Goal: Use online tool/utility

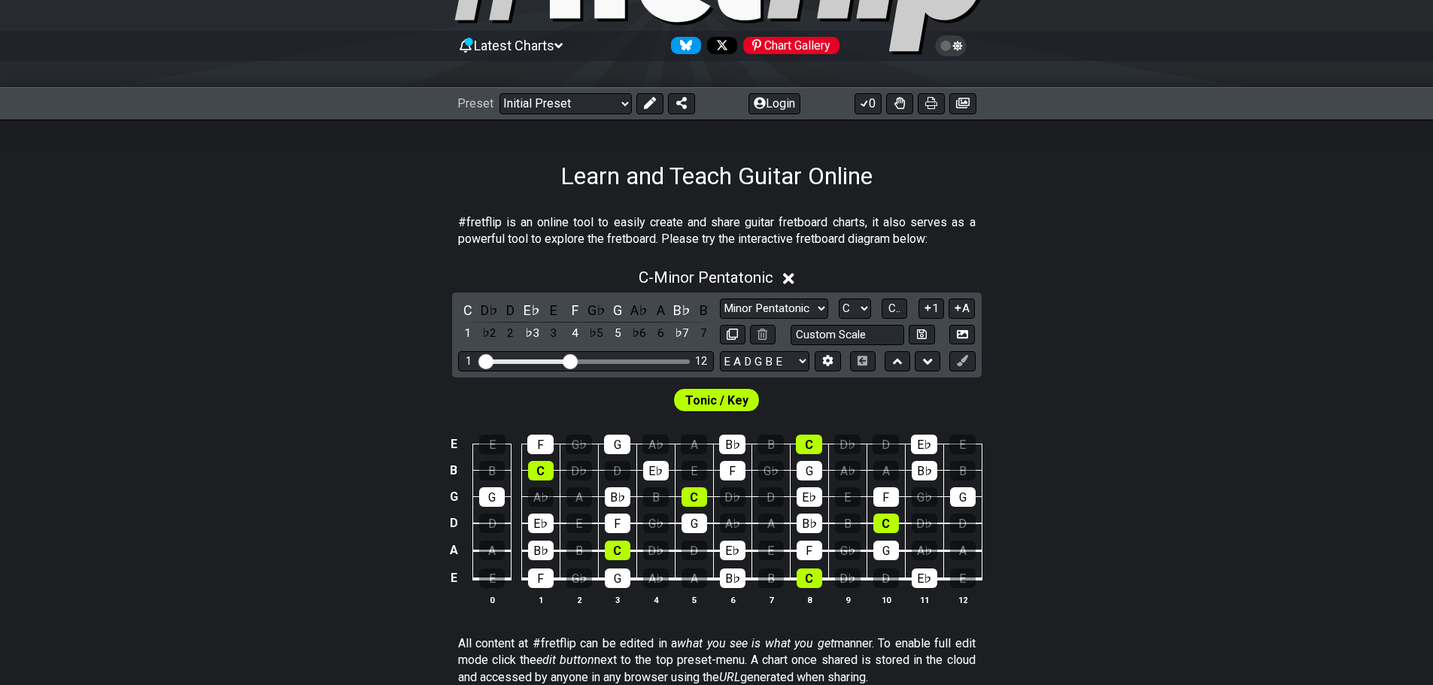
scroll to position [250, 0]
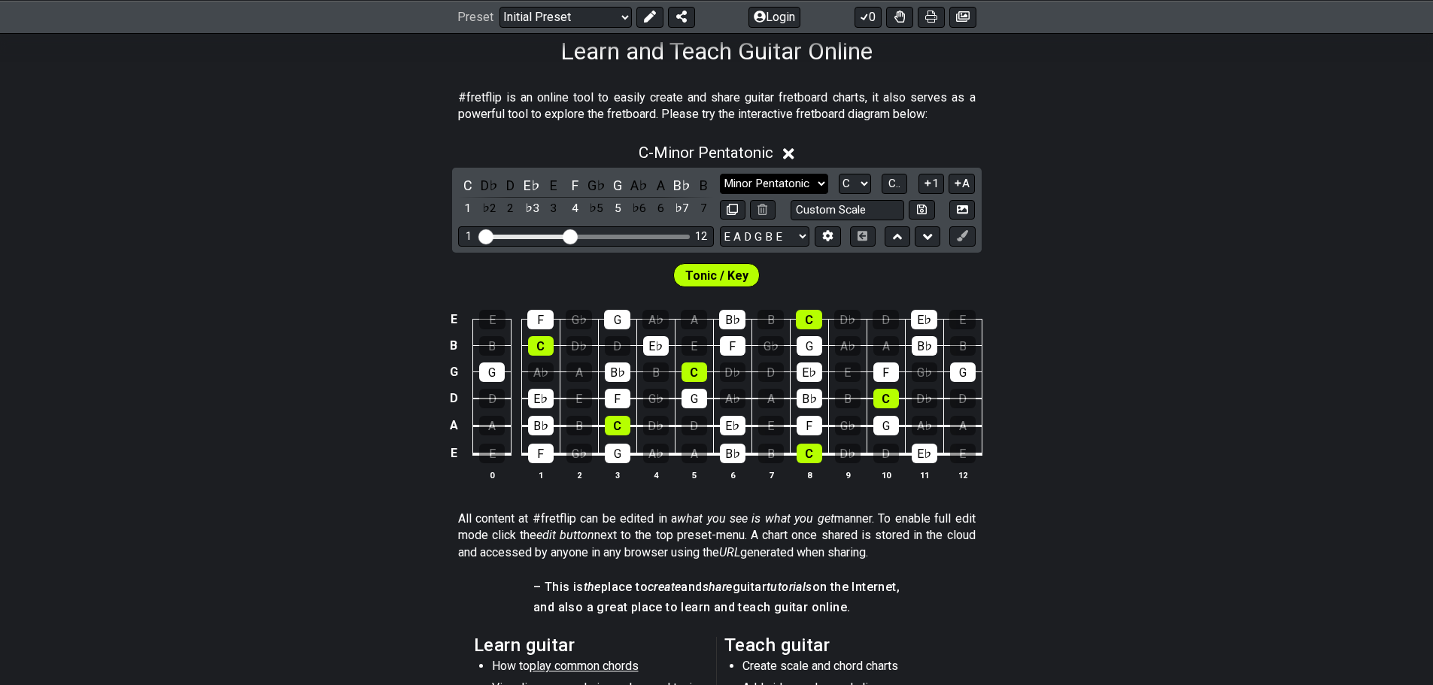
click at [745, 187] on select "Minor Pentatonic Click to edit Minor Pentatonic Major Pentatonic Minor Blues Ma…" at bounding box center [774, 184] width 108 height 20
select select "Phrygian Dominant"
click at [720, 174] on select "Minor Pentatonic Click to edit Minor Pentatonic Major Pentatonic Minor Blues Ma…" at bounding box center [774, 184] width 108 height 20
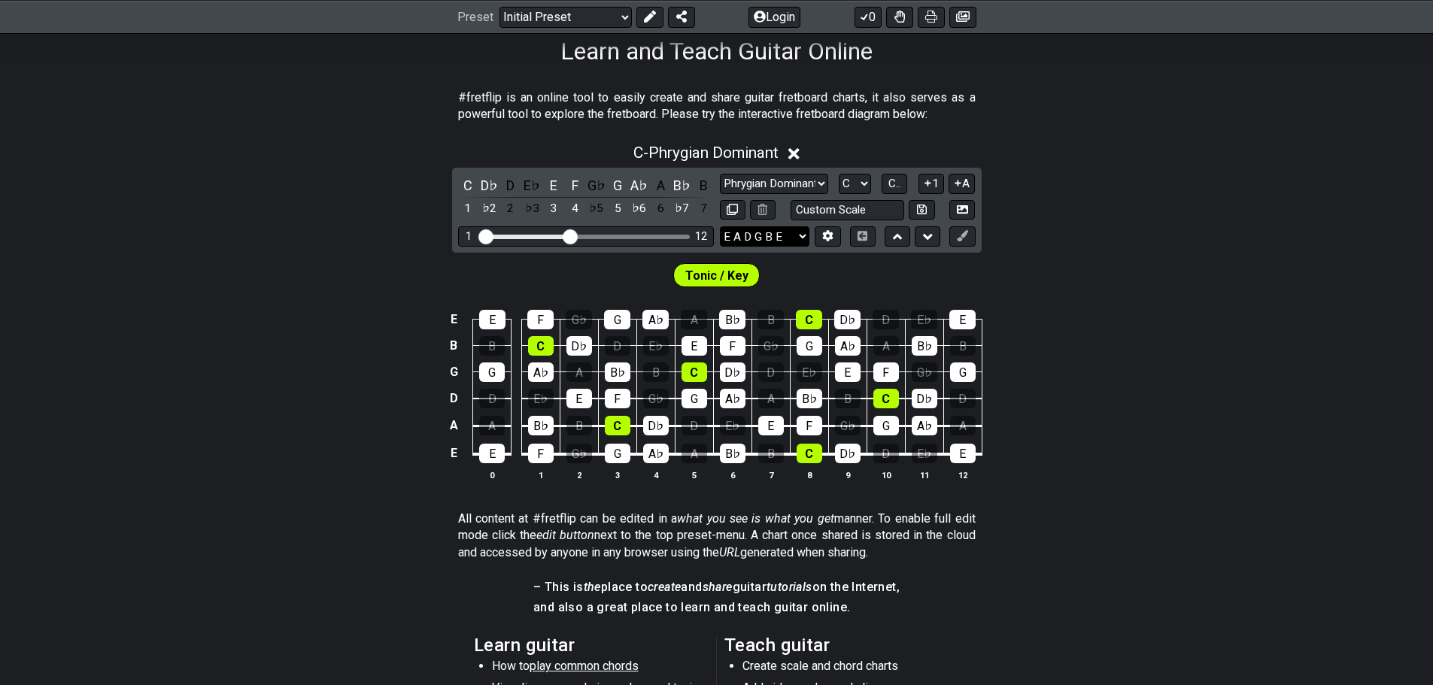
click at [745, 236] on select "E A D G B E E A D G B E E A D G B E B E A D F♯ B A D G C E A D A D G B E E♭ A♭ …" at bounding box center [765, 236] width 90 height 20
select select "D G C F A D"
click at [720, 226] on select "E A D G B E E A D G B E E A D G B E B E A D F♯ B A D G C E A D A D G B E E♭ A♭ …" at bounding box center [765, 236] width 90 height 20
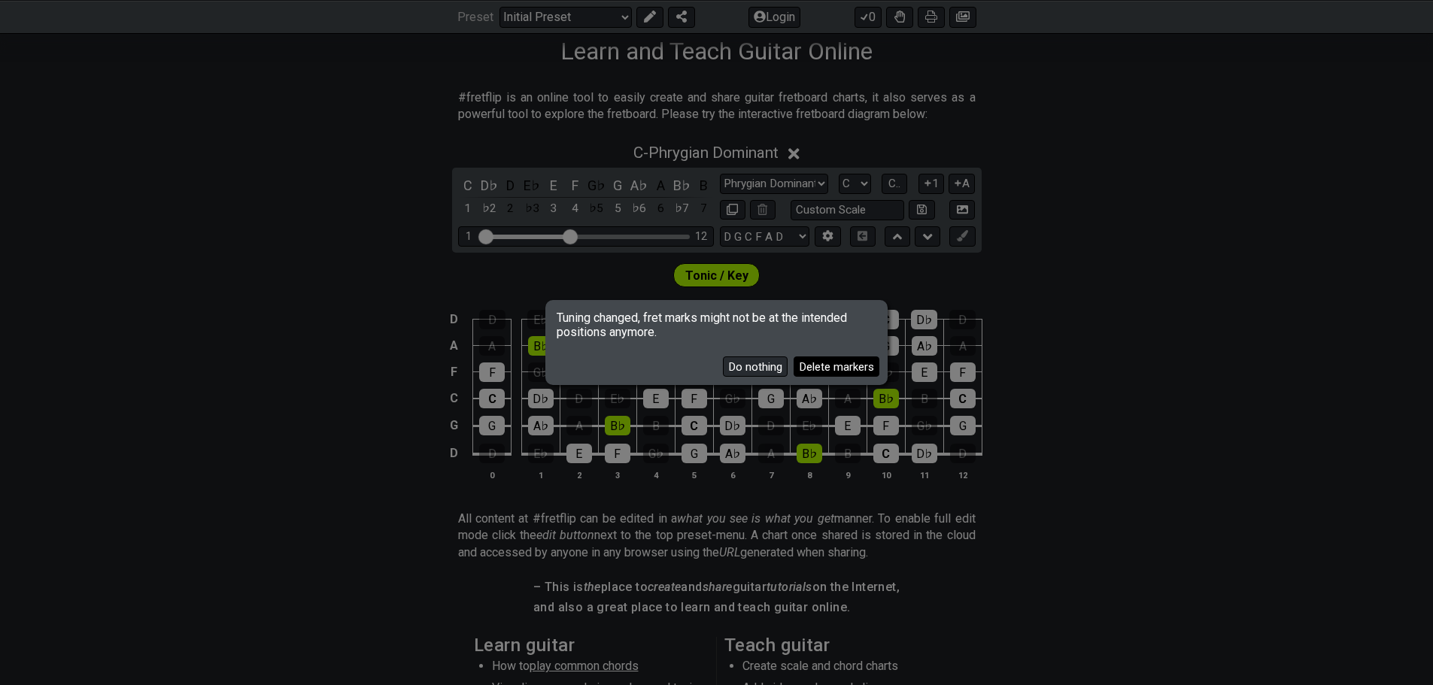
click at [745, 371] on button "Delete markers" at bounding box center [837, 367] width 86 height 20
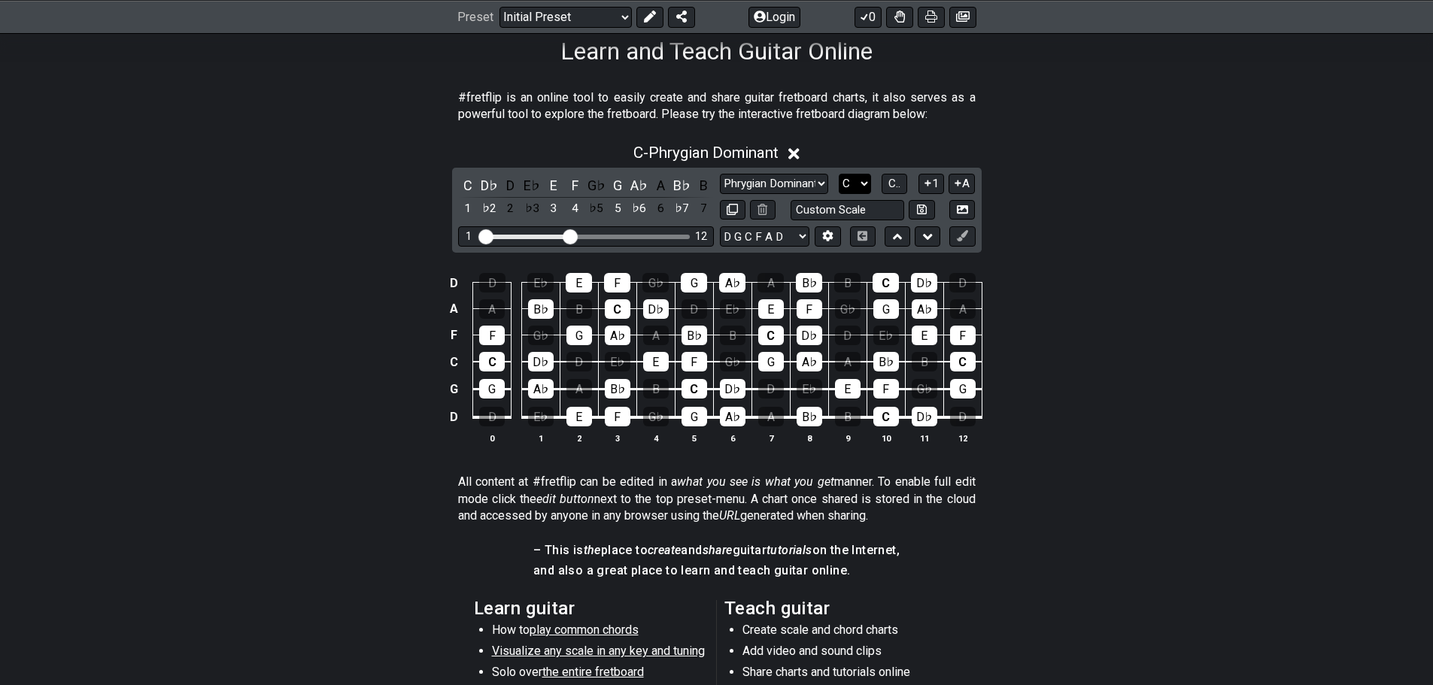
click at [745, 193] on select "A♭ A A♯ B♭ B C C♯ D♭ D D♯ E♭ E F F♯ G♭ G G♯" at bounding box center [855, 184] width 32 height 20
select select "D"
click at [745, 174] on select "A♭ A A♯ B♭ B C C♯ D♭ D D♯ E♭ E F F♯ G♭ G G♯" at bounding box center [855, 184] width 32 height 20
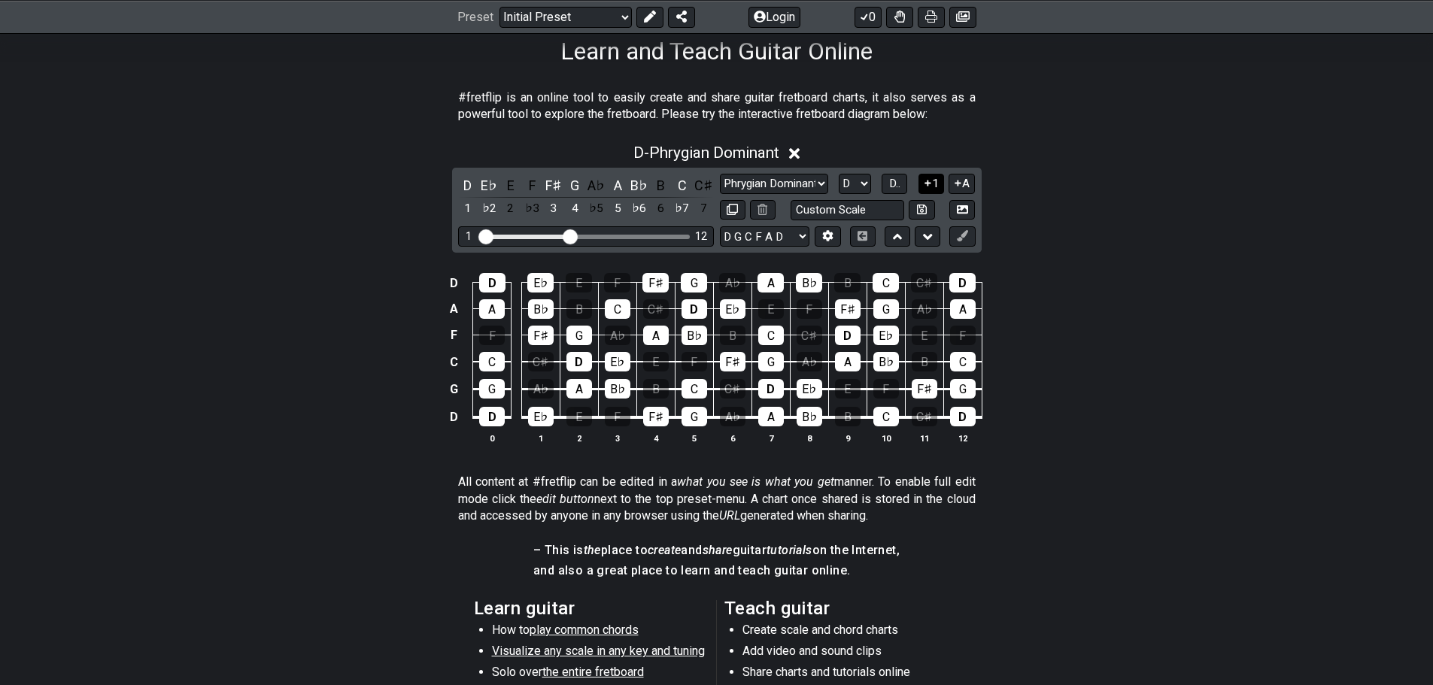
click at [745, 182] on button "1" at bounding box center [931, 184] width 26 height 20
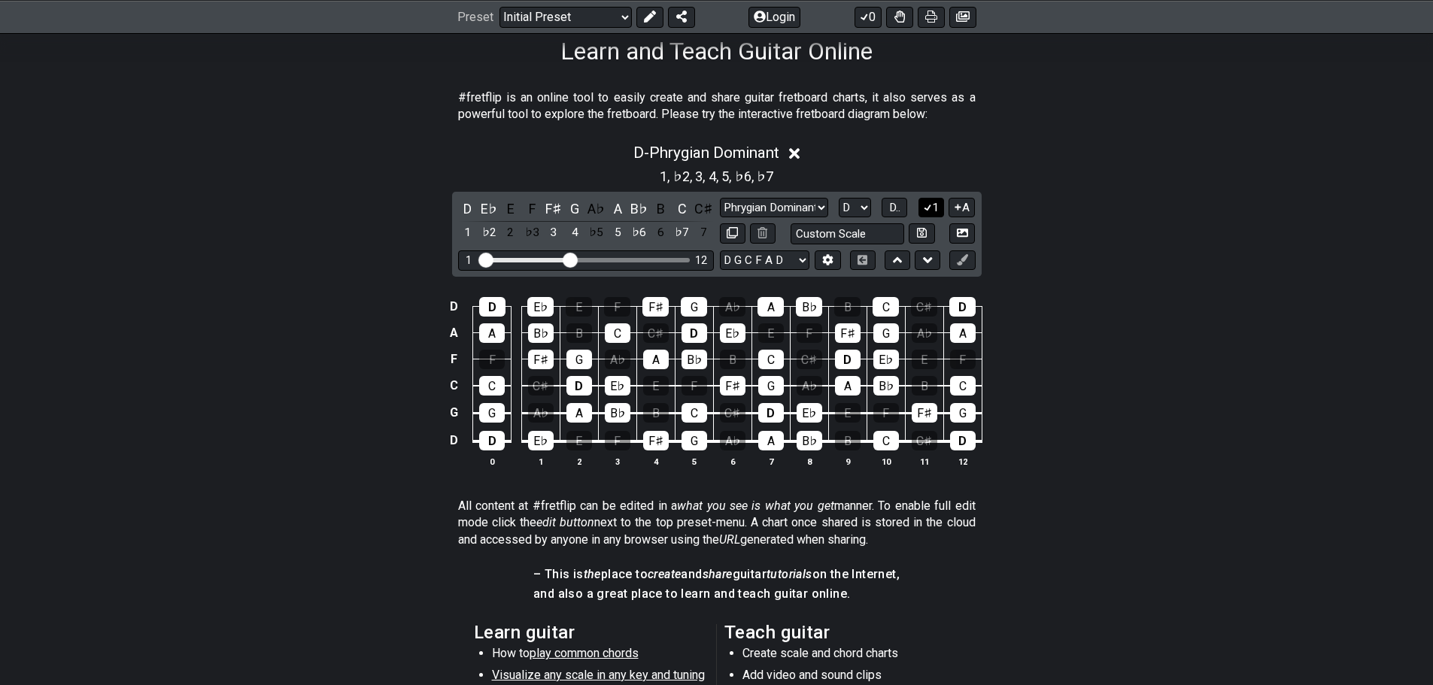
click at [745, 214] on button "1" at bounding box center [931, 208] width 26 height 20
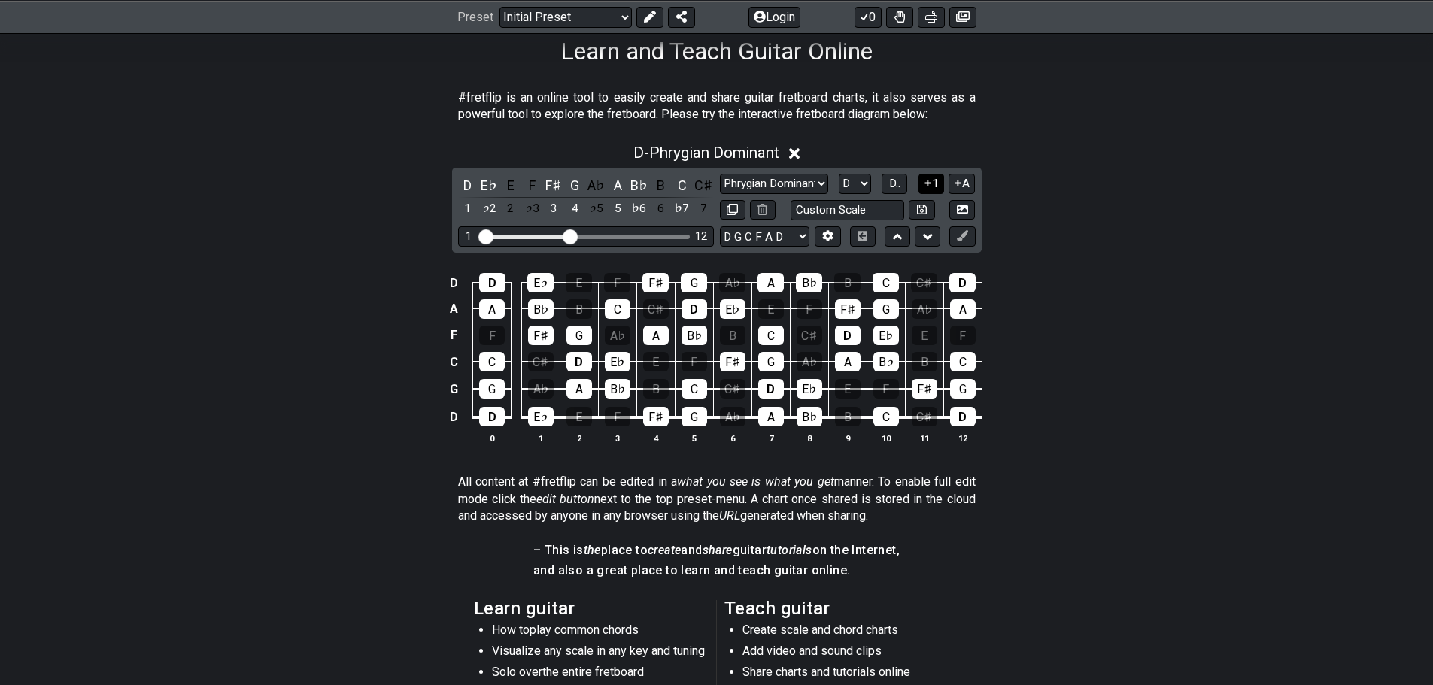
click at [745, 190] on button "1" at bounding box center [931, 184] width 26 height 20
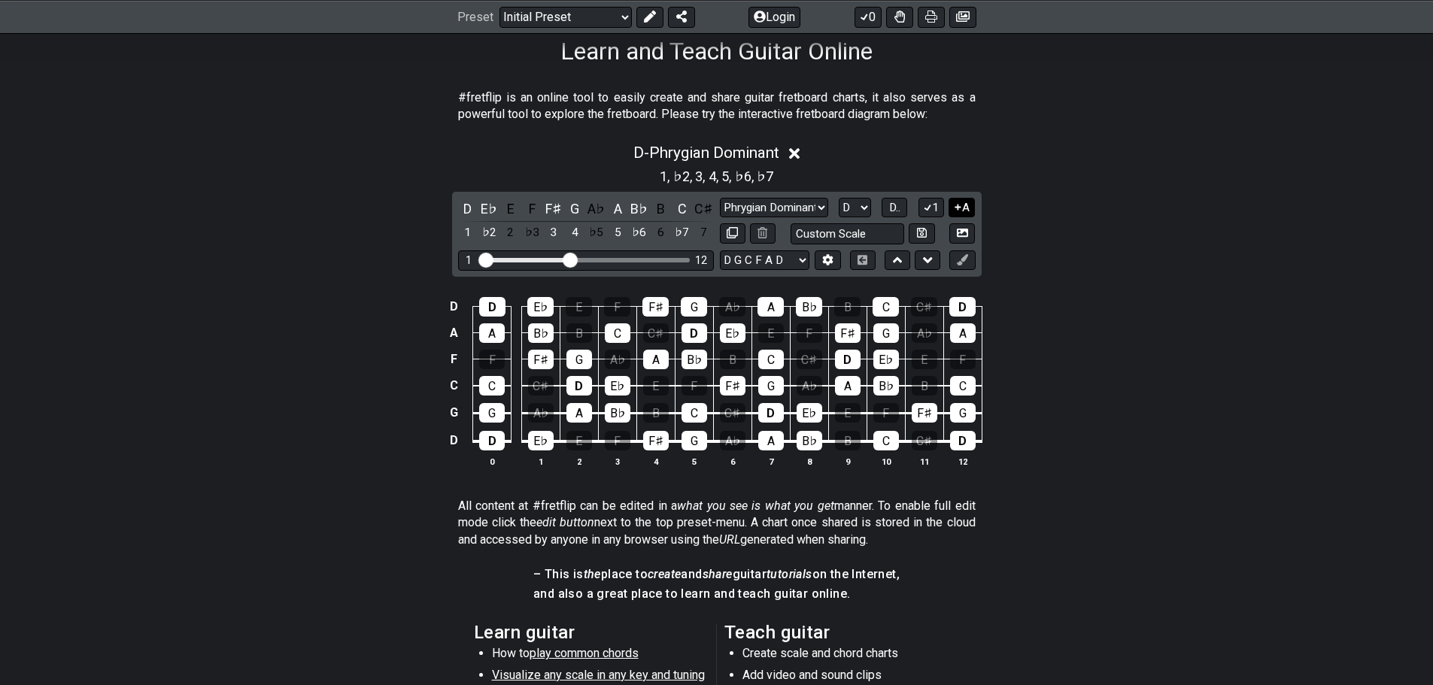
click at [745, 209] on icon at bounding box center [958, 207] width 6 height 6
click at [745, 209] on icon at bounding box center [958, 208] width 8 height 7
click at [745, 209] on icon at bounding box center [958, 207] width 6 height 6
click at [745, 260] on icon at bounding box center [828, 259] width 11 height 11
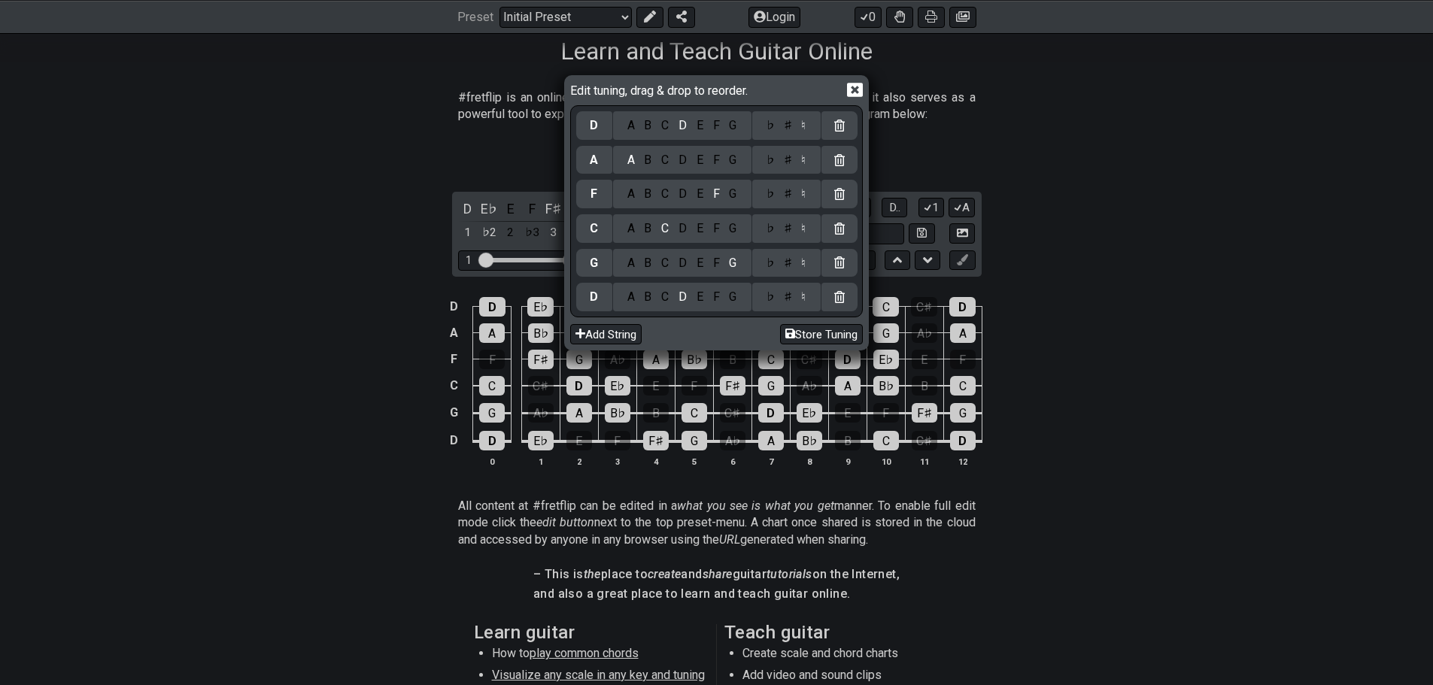
click at [745, 90] on icon at bounding box center [855, 90] width 16 height 14
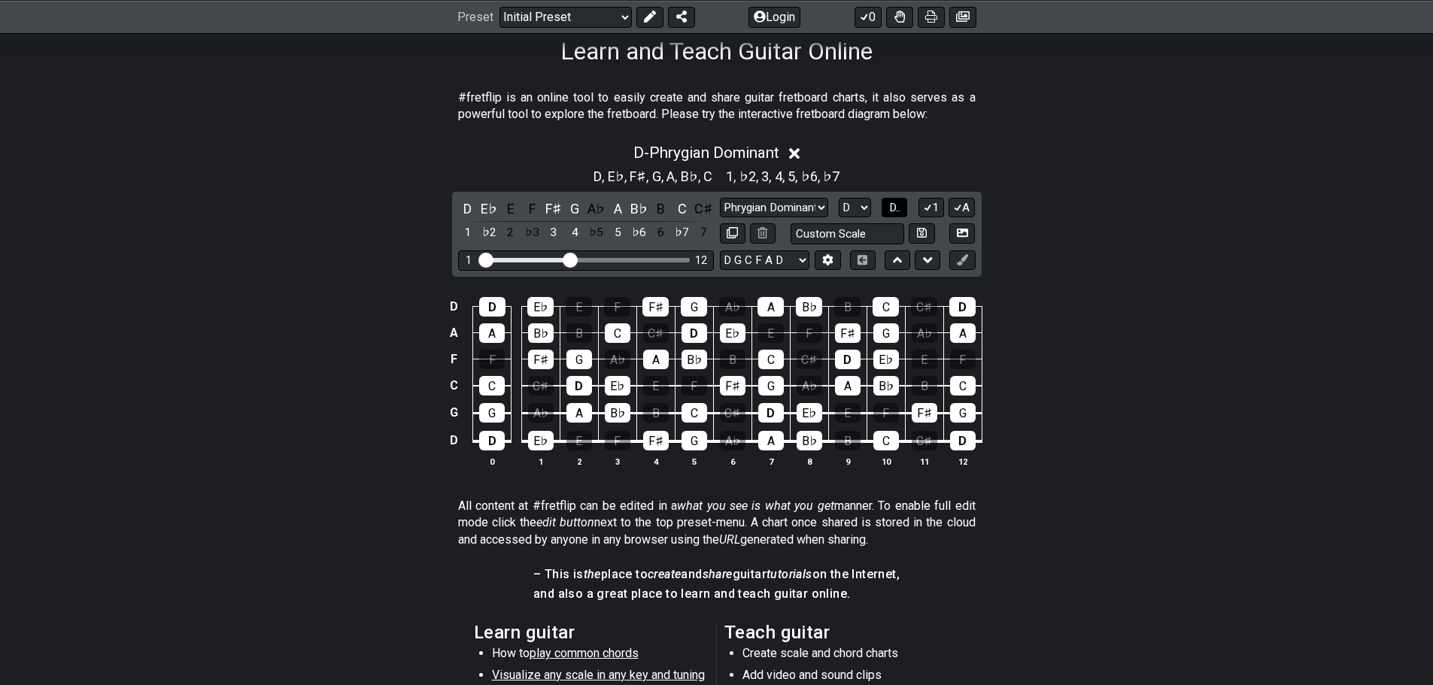
click at [745, 210] on span "D.." at bounding box center [894, 208] width 11 height 14
drag, startPoint x: 576, startPoint y: 260, endPoint x: 663, endPoint y: 263, distance: 87.3
click at [663, 259] on input "Visible fret range" at bounding box center [586, 259] width 214 height 0
